Goal: Task Accomplishment & Management: Manage account settings

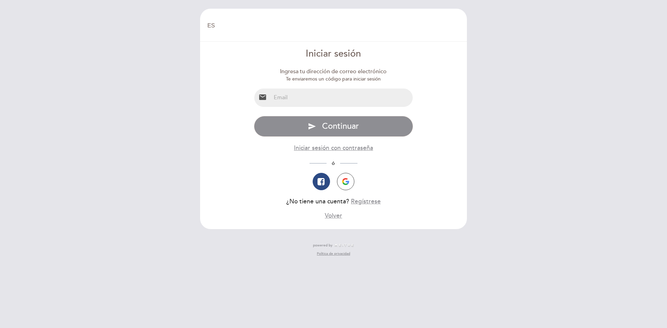
select select "es"
click at [313, 95] on input "email" at bounding box center [342, 98] width 142 height 18
click at [303, 99] on input "chest" at bounding box center [342, 98] width 142 height 18
click at [303, 100] on input "chest" at bounding box center [342, 98] width 142 height 18
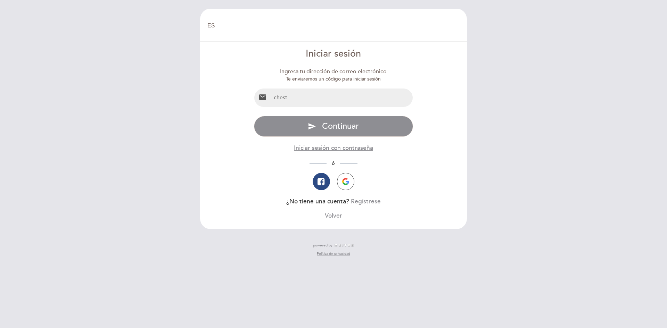
paste input "[EMAIL_ADDRESS][DOMAIN_NAME]"
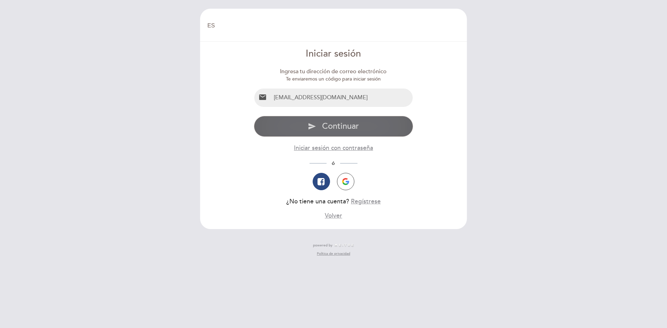
type input "[EMAIL_ADDRESS][DOMAIN_NAME]"
click at [322, 123] on span "Continuar" at bounding box center [340, 126] width 37 height 10
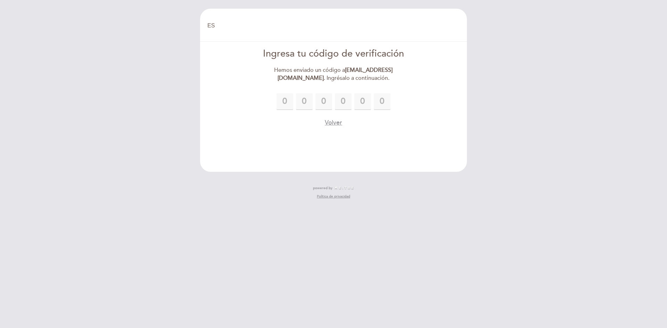
type input "7"
type input "4"
type input "5"
type input "4"
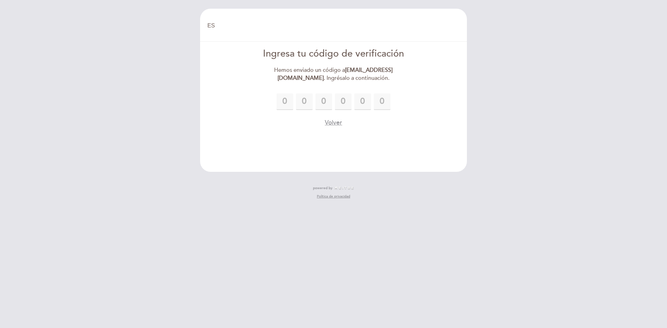
type input "0"
click at [385, 136] on header "EN ES PT [GEOGRAPHIC_DATA] [GEOGRAPHIC_DATA], Cambiar usuario Hacer una reserva…" at bounding box center [333, 90] width 267 height 163
click at [334, 142] on button "Volver" at bounding box center [333, 140] width 17 height 9
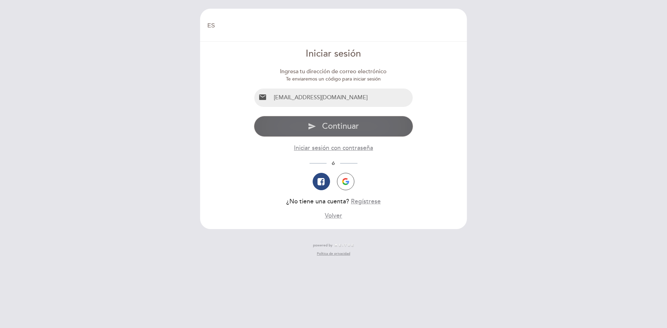
click at [321, 121] on button "send Continuar" at bounding box center [333, 126] width 159 height 21
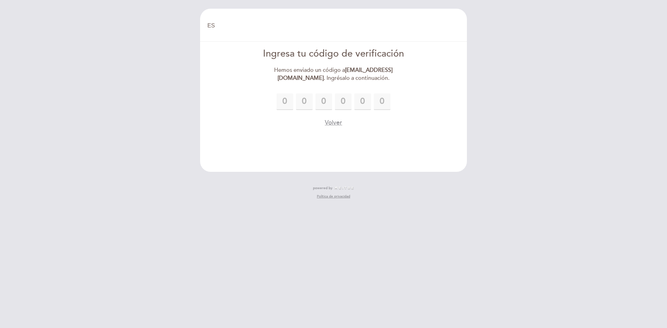
type input "1"
type input "9"
type input "7"
type input "8"
type input "4"
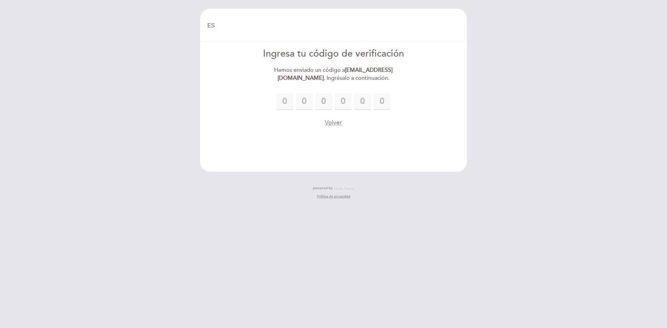
type input "8"
